Goal: Navigation & Orientation: Find specific page/section

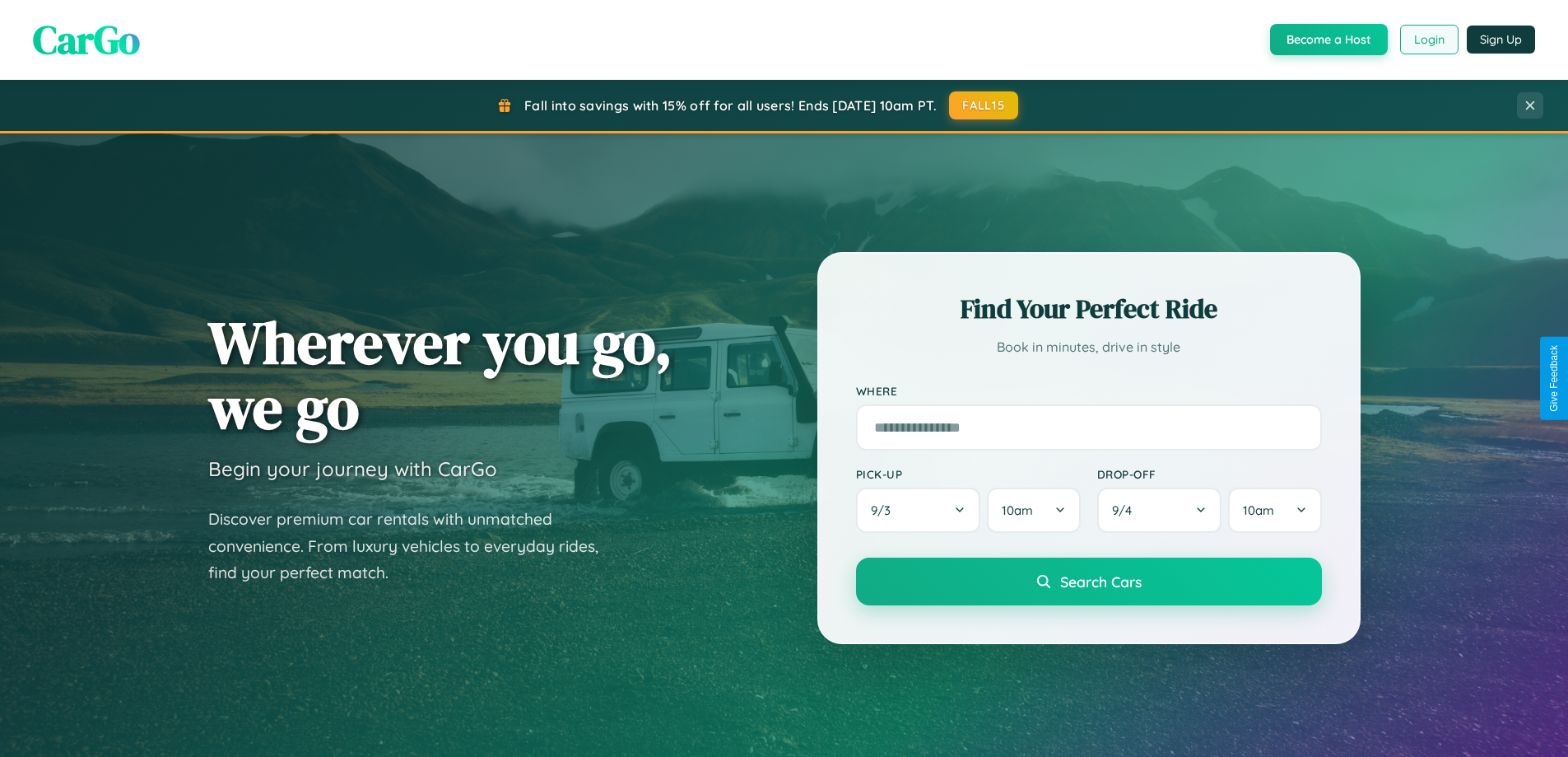
click at [1428, 40] on button "Login" at bounding box center [1429, 40] width 58 height 30
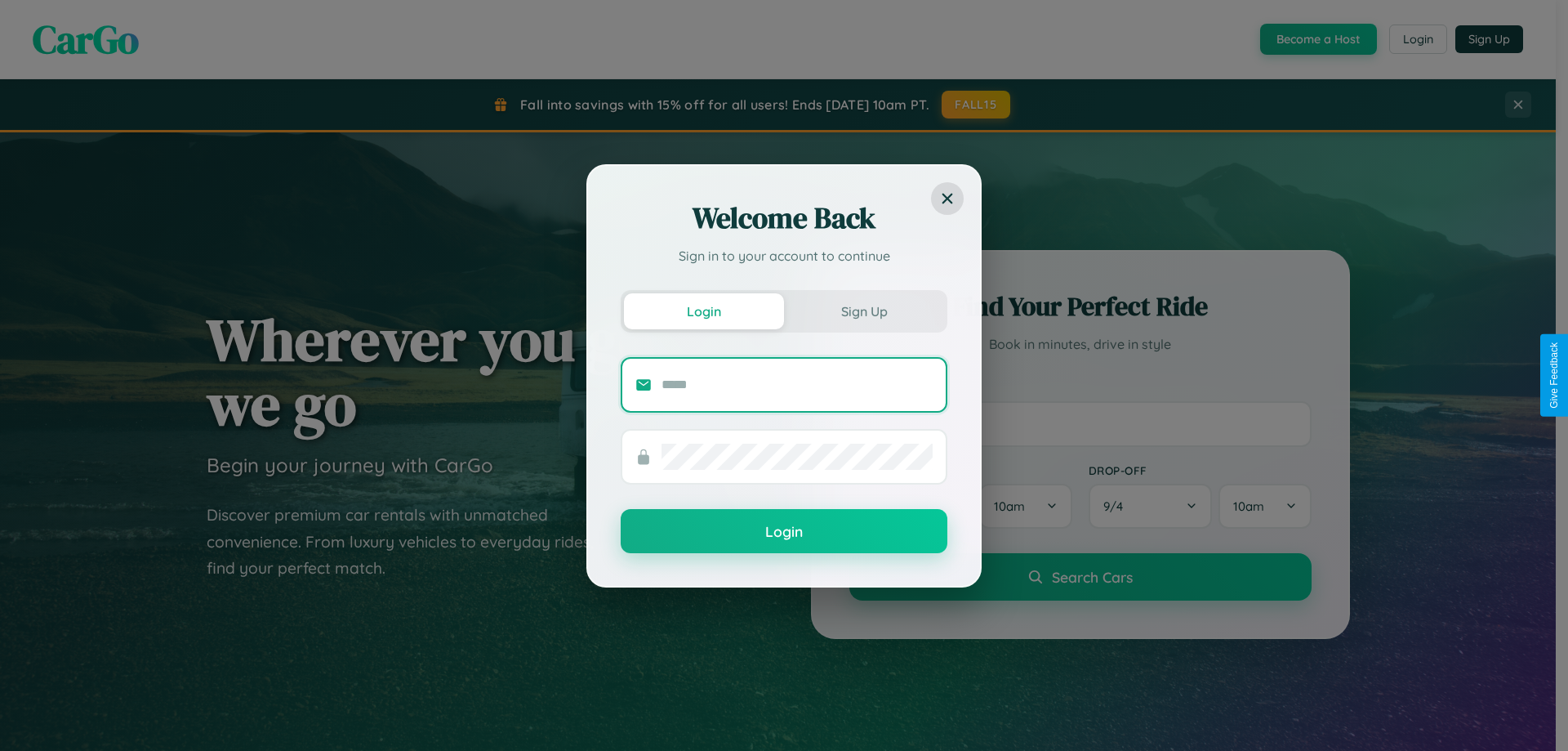
click at [797, 384] on input "text" at bounding box center [797, 385] width 272 height 26
type input "**********"
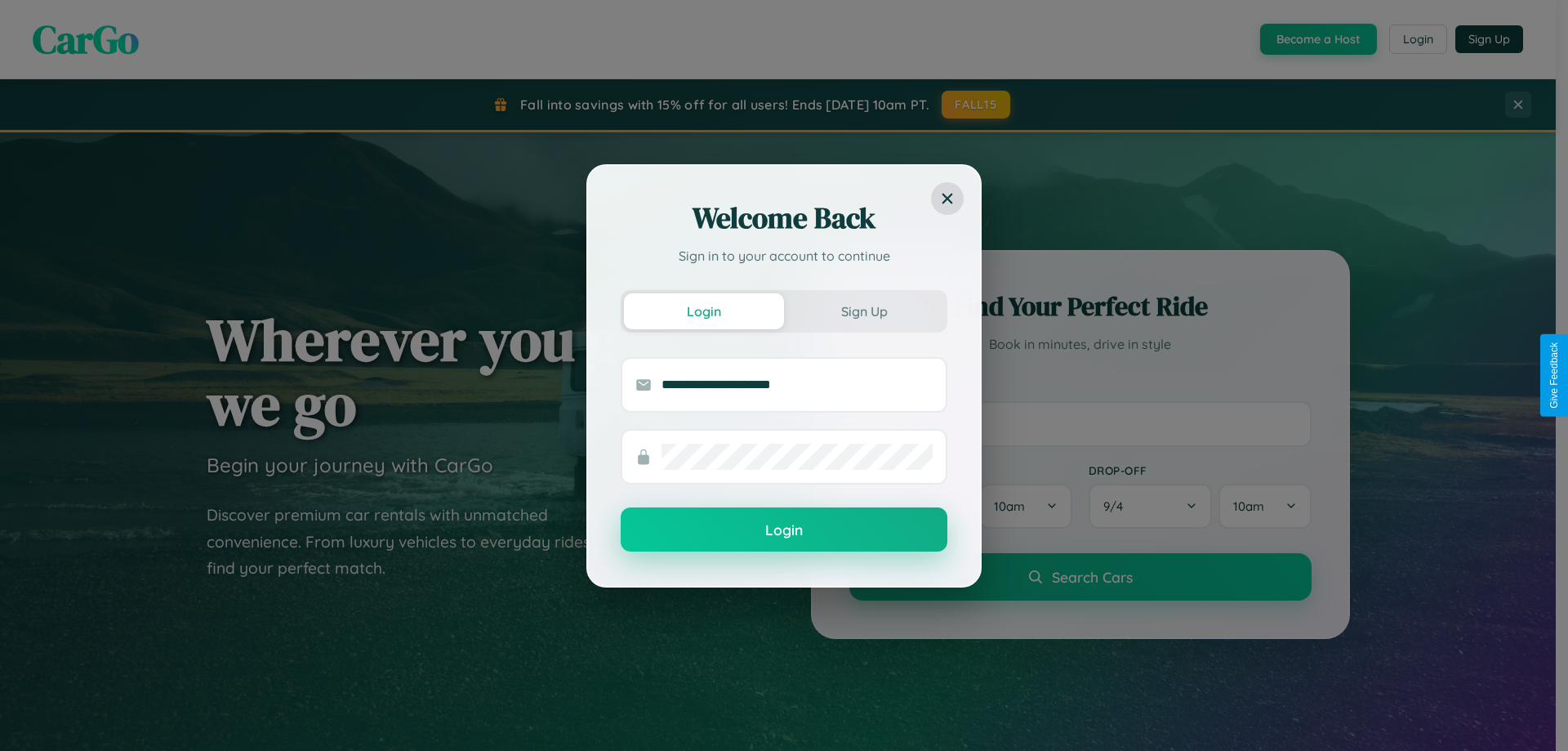
click at [784, 530] on button "Login" at bounding box center [784, 529] width 327 height 45
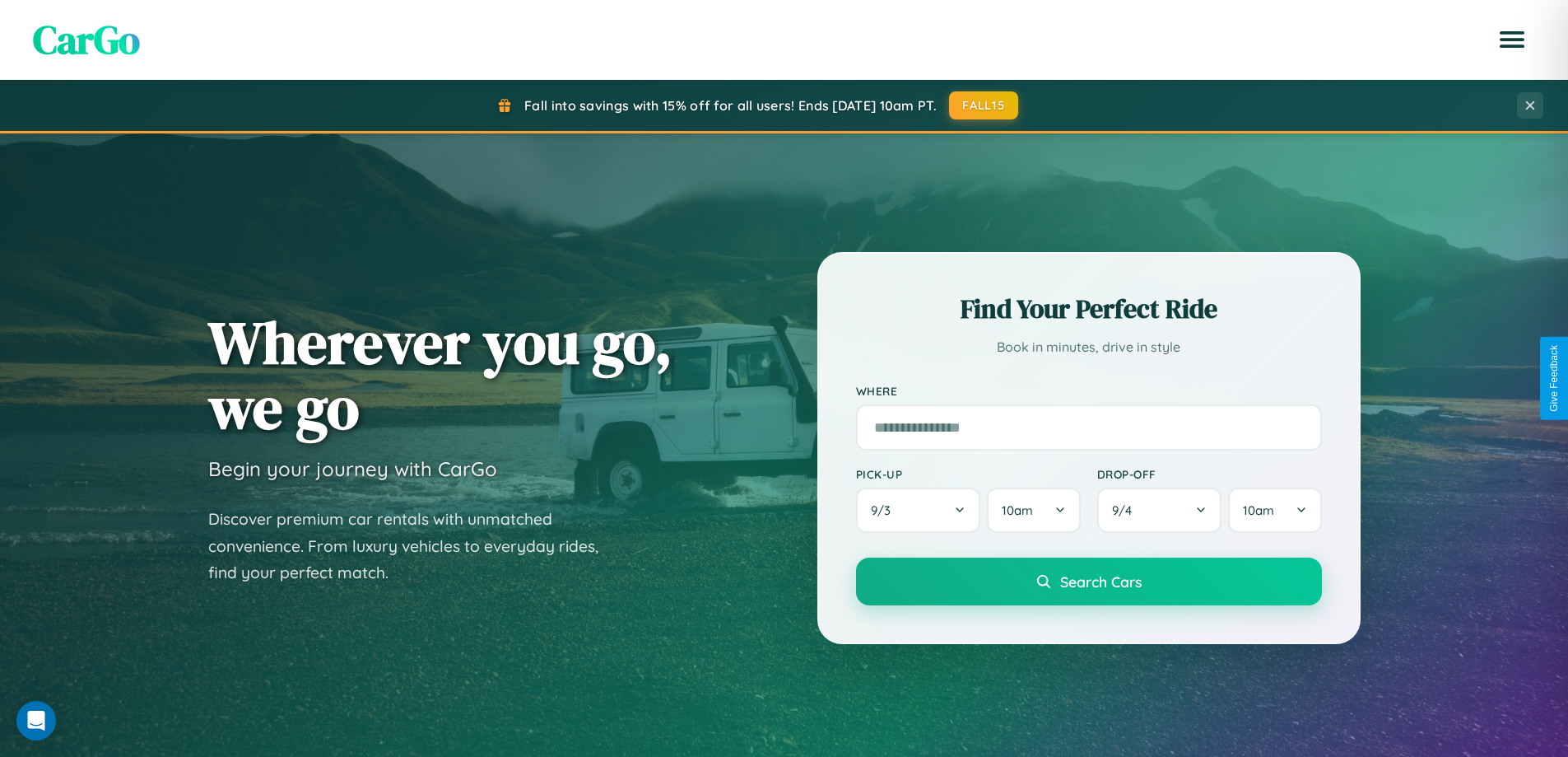
scroll to position [709, 0]
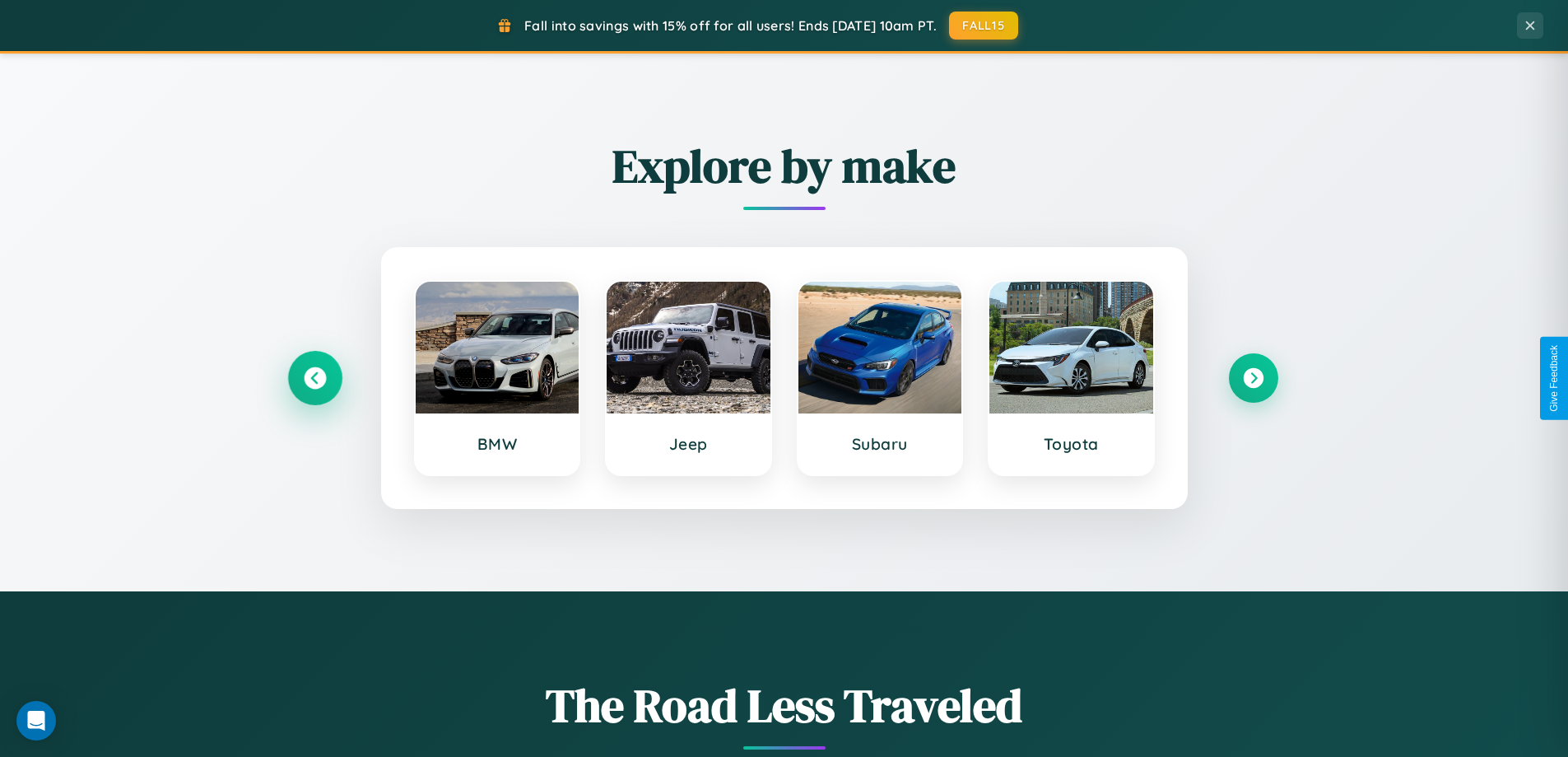
click at [314, 378] on icon at bounding box center [314, 378] width 22 height 22
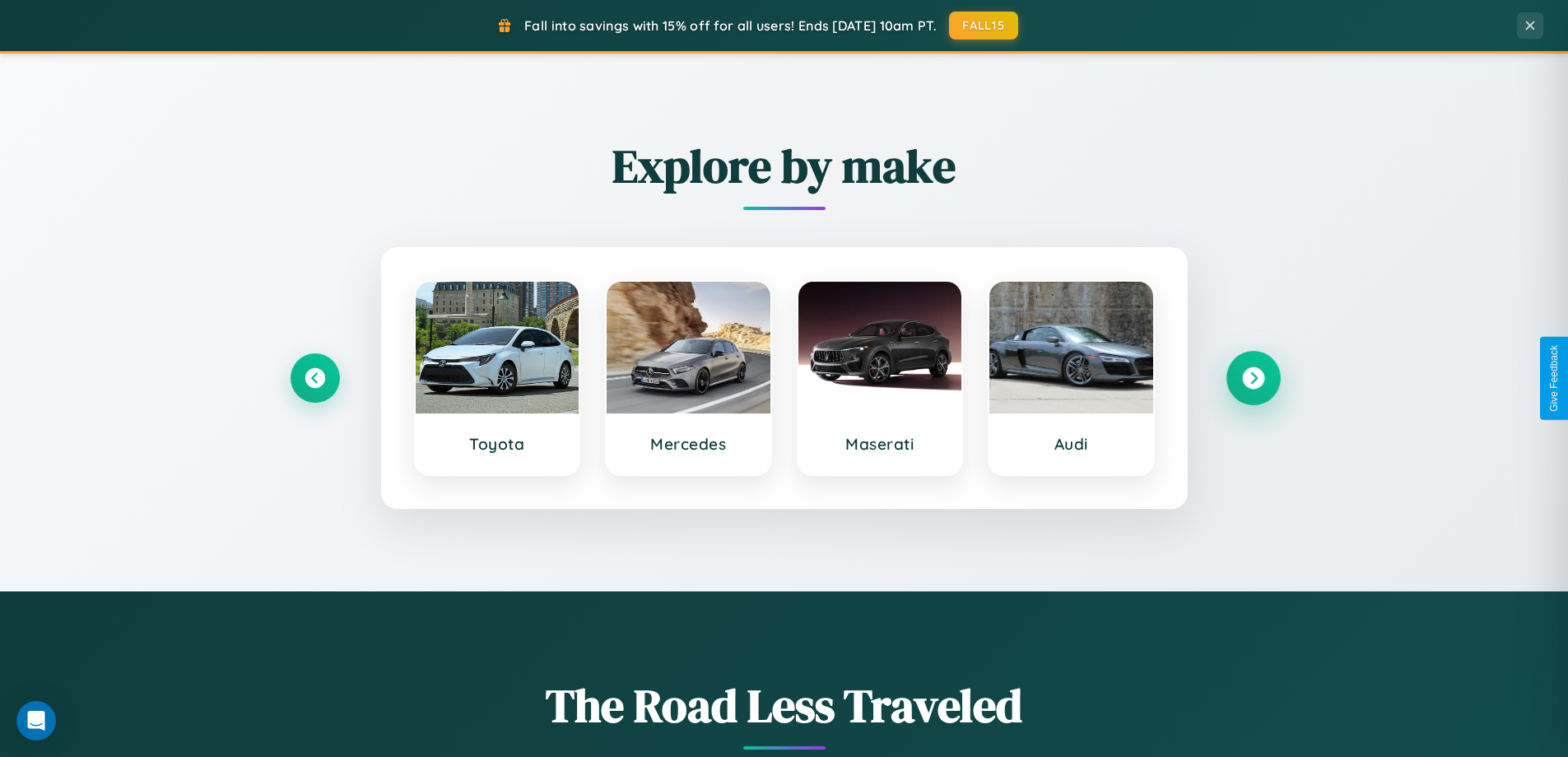
click at [1253, 378] on icon at bounding box center [1253, 378] width 22 height 22
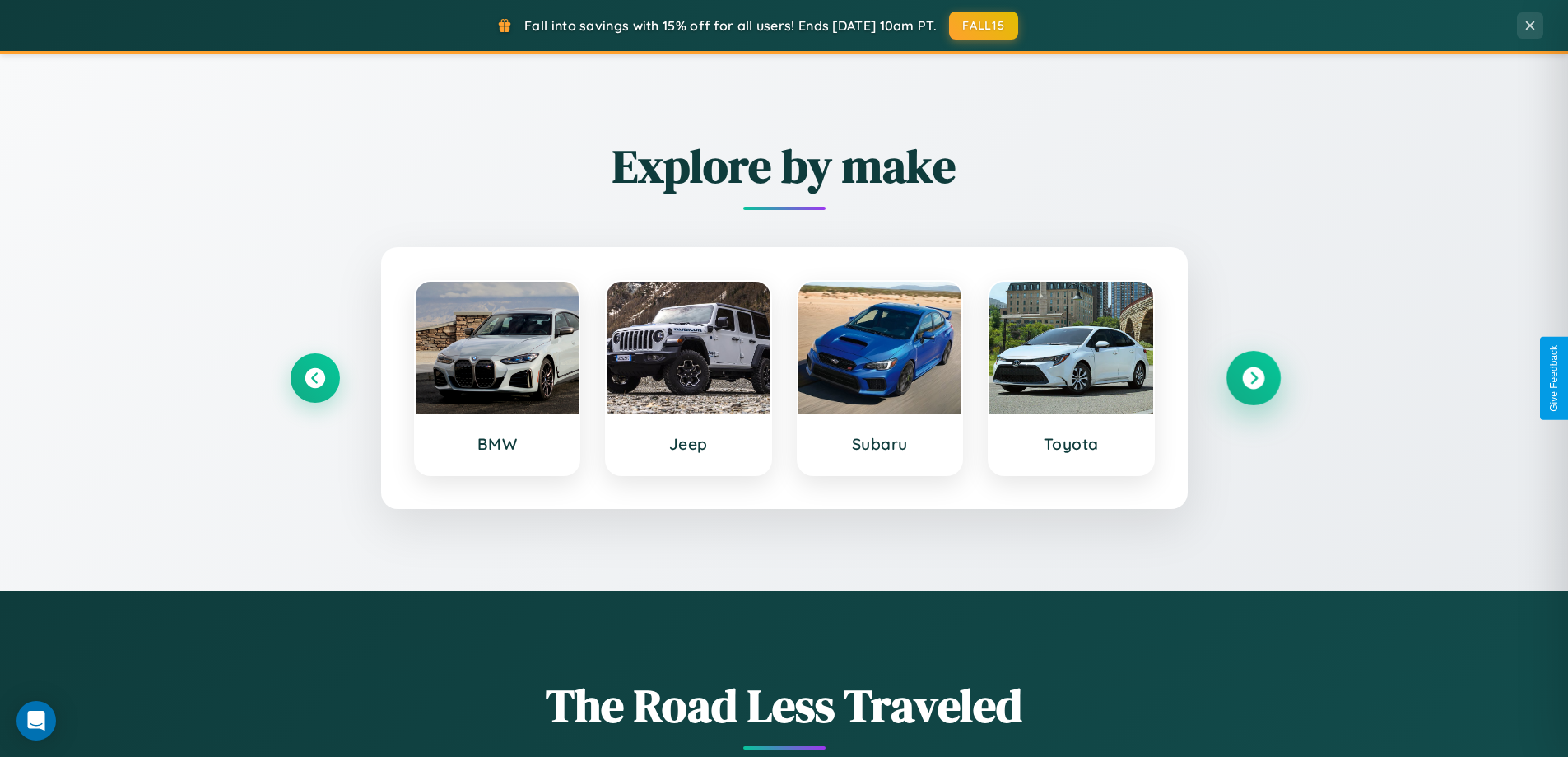
click at [1253, 378] on icon at bounding box center [1253, 378] width 22 height 22
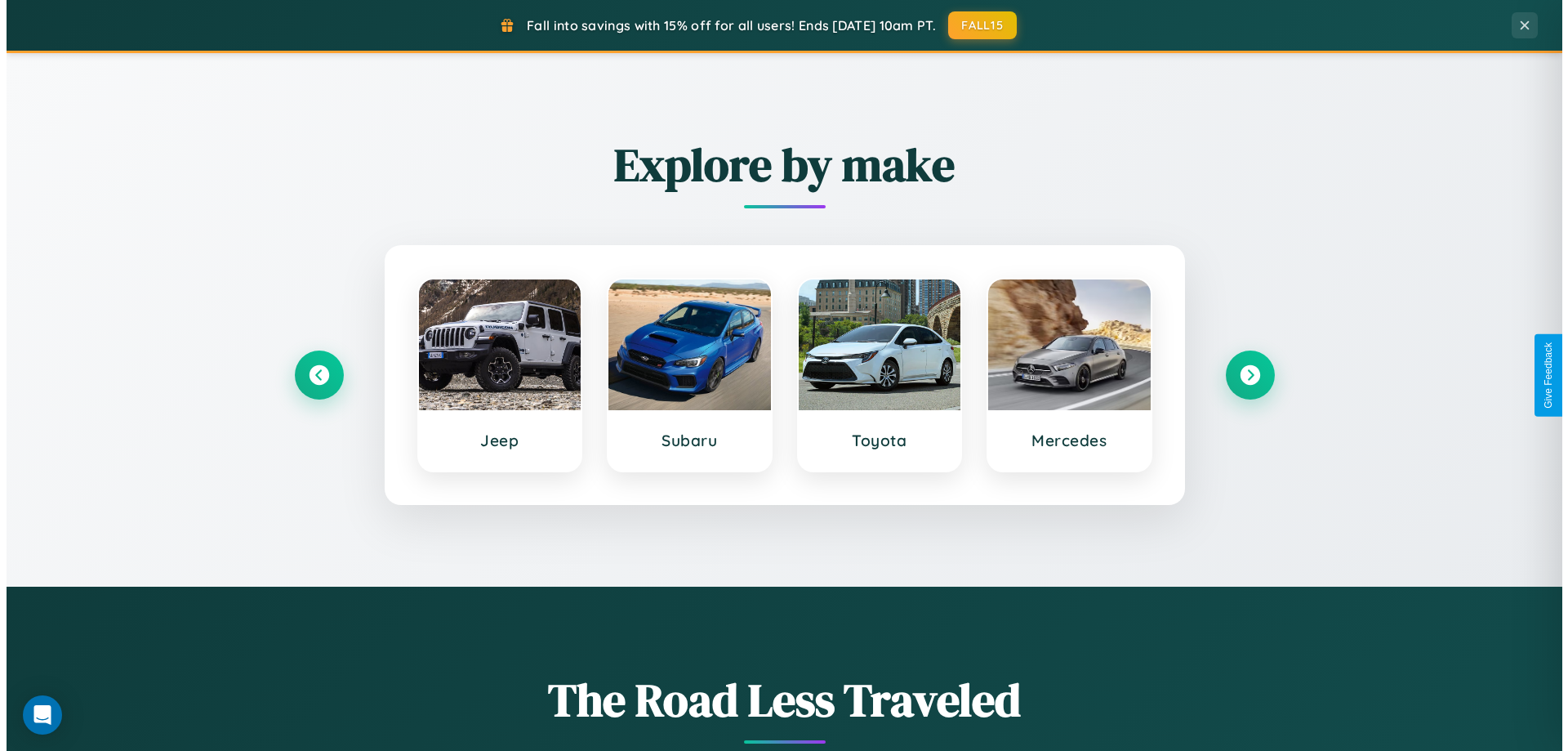
scroll to position [0, 0]
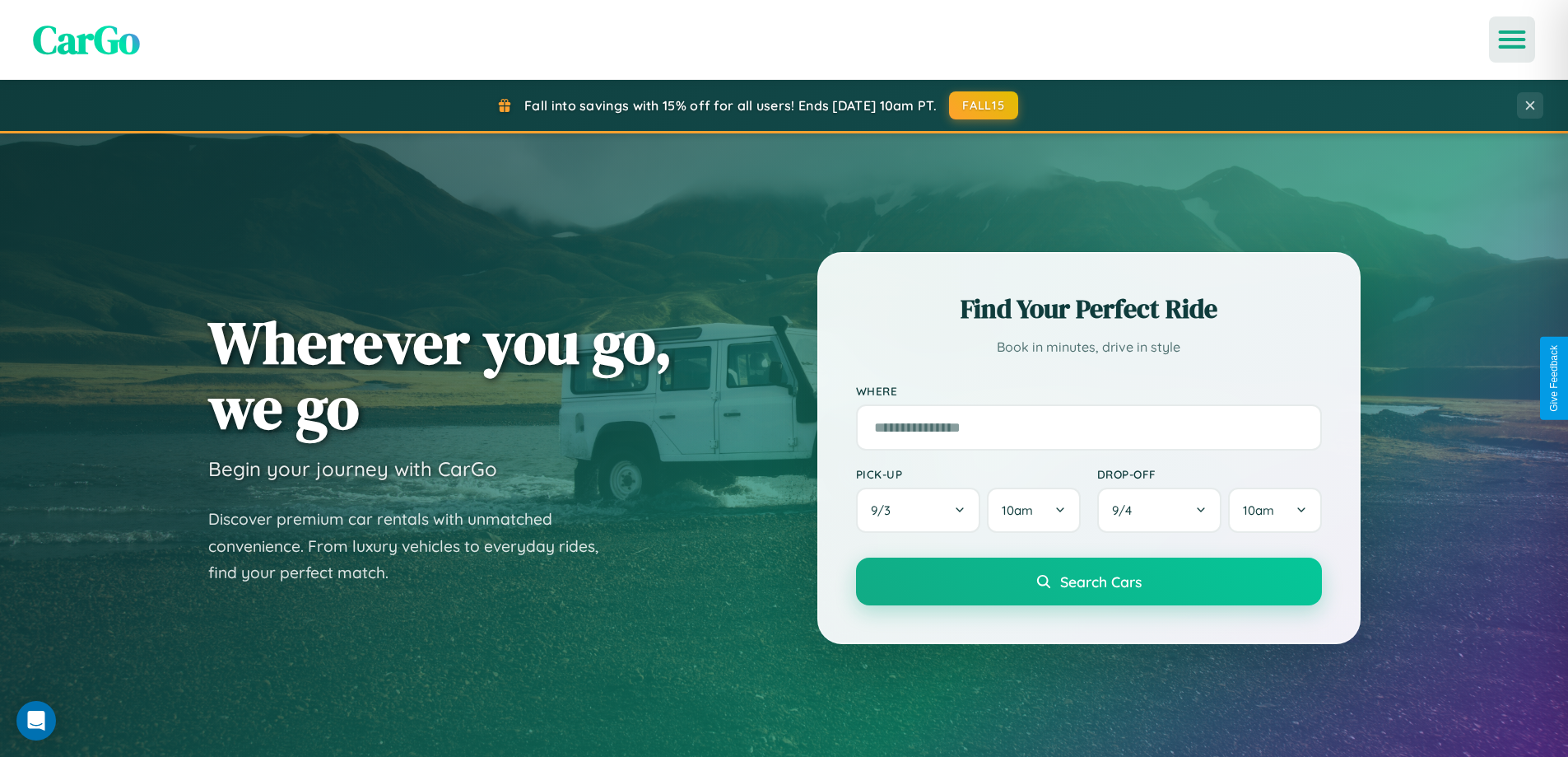
click at [1513, 40] on icon "Open menu" at bounding box center [1513, 39] width 24 height 15
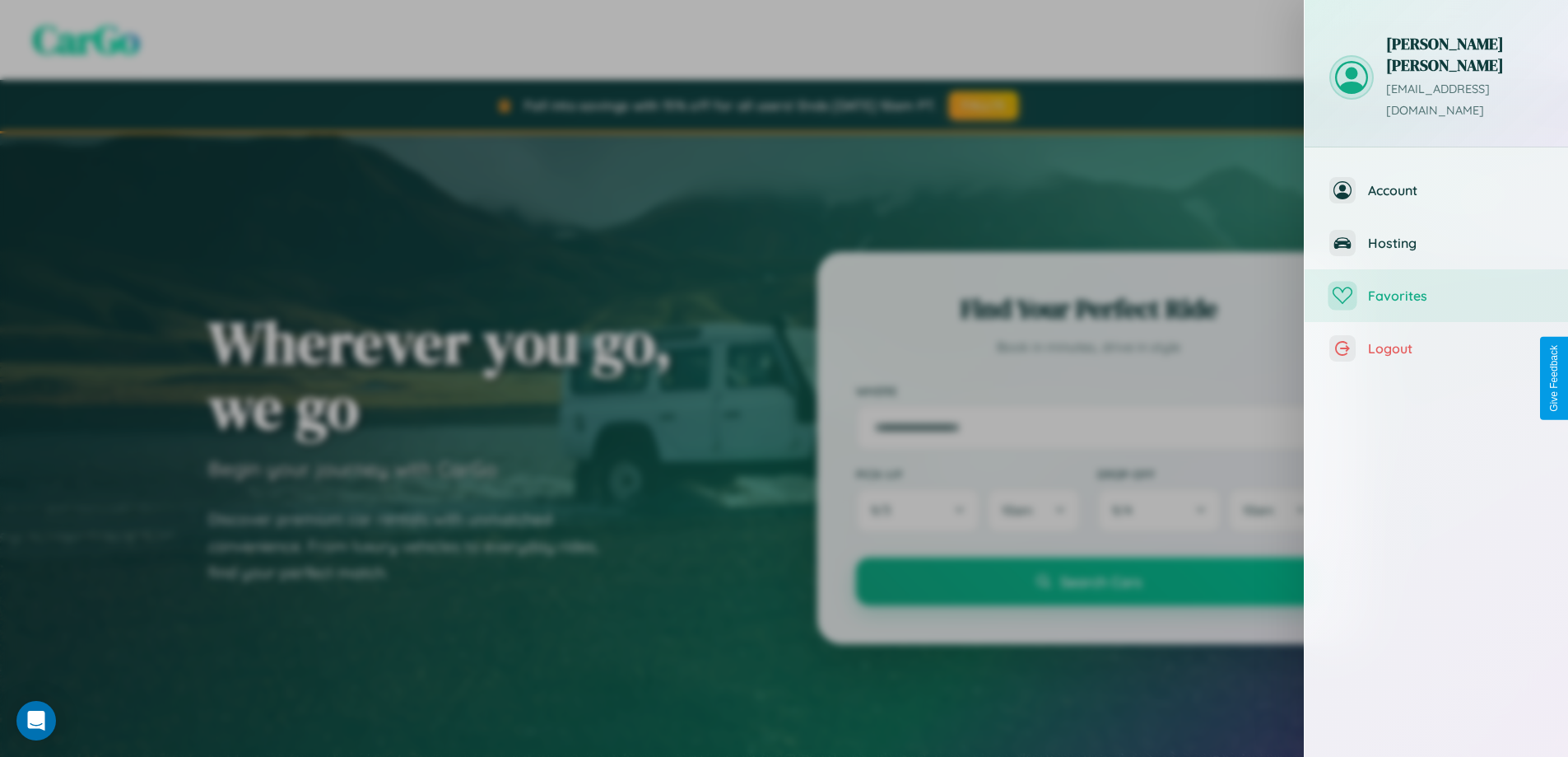
click at [1437, 288] on span "Favorites" at bounding box center [1455, 296] width 175 height 17
